Goal: Information Seeking & Learning: Learn about a topic

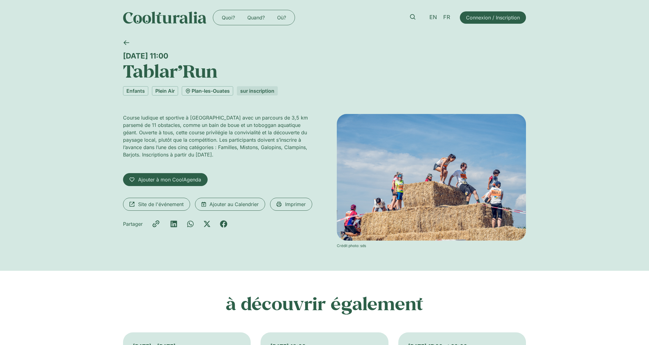
click at [175, 70] on h1 "Tablar’Run" at bounding box center [324, 70] width 403 height 21
copy div "Tablar’Run"
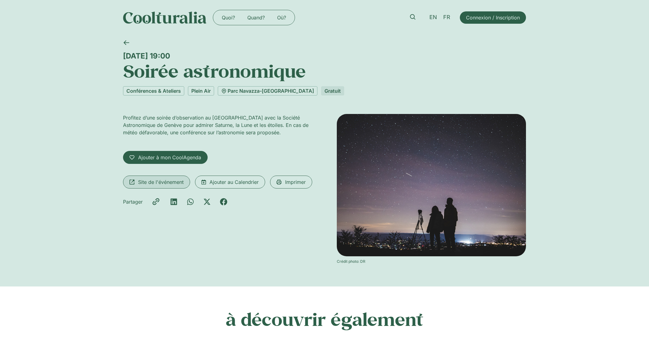
click at [166, 181] on span "Site de l'événement" at bounding box center [161, 181] width 46 height 7
click at [146, 73] on h1 "Soirée astronomique" at bounding box center [324, 70] width 403 height 21
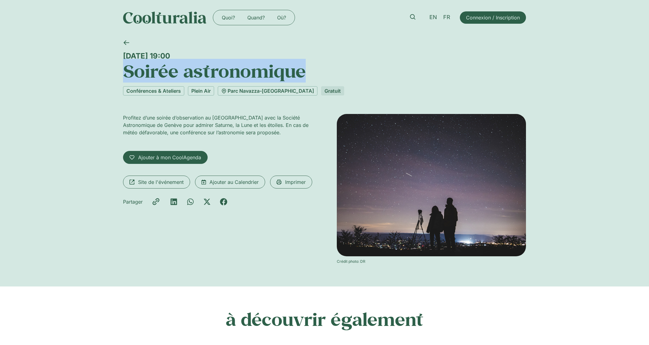
drag, startPoint x: 146, startPoint y: 73, endPoint x: 257, endPoint y: 73, distance: 111.7
click at [257, 73] on h1 "Soirée astronomique" at bounding box center [324, 70] width 403 height 21
copy h1 "Soirée astronomique"
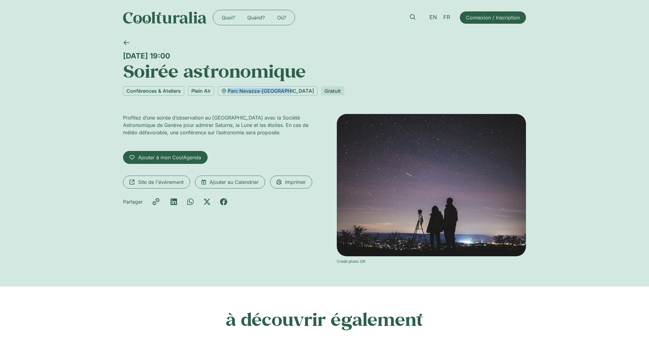
drag, startPoint x: 286, startPoint y: 100, endPoint x: 225, endPoint y: 96, distance: 60.8
click at [225, 96] on div "Jeudi 4 septembre, 19:00 Soirée astronomique Conférences & Ateliers Plein Air P…" at bounding box center [324, 160] width 403 height 251
copy link "Parc Navazza-Oltramare"
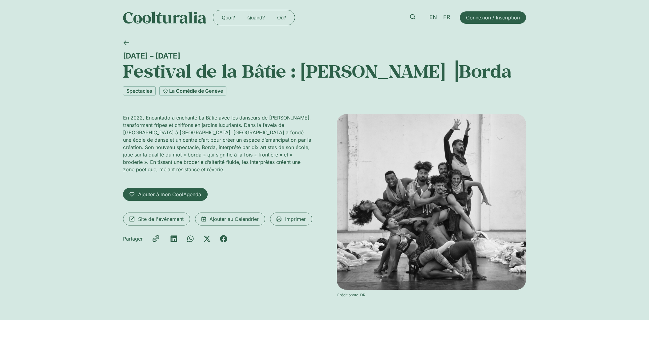
click at [157, 72] on h1 "Festival de la Bâtie : Lia Rodrigues ⎥Borda" at bounding box center [324, 70] width 403 height 21
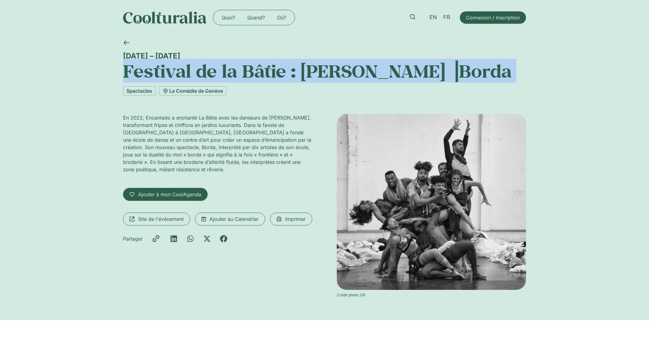
click at [157, 72] on h1 "Festival de la Bâtie : Lia Rodrigues ⎥Borda" at bounding box center [324, 70] width 403 height 21
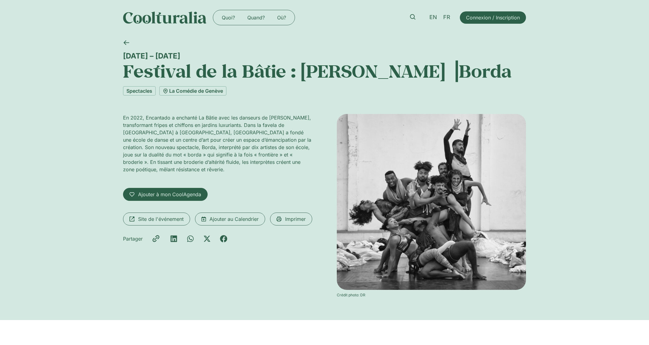
click at [281, 166] on div "En 2022, Encantado a enchanté La Bâtie avec les danseurs de Lia Rodrigues, tran…" at bounding box center [217, 146] width 189 height 64
click at [181, 215] on span "Site de l'événement" at bounding box center [161, 218] width 46 height 7
